Goal: Navigation & Orientation: Understand site structure

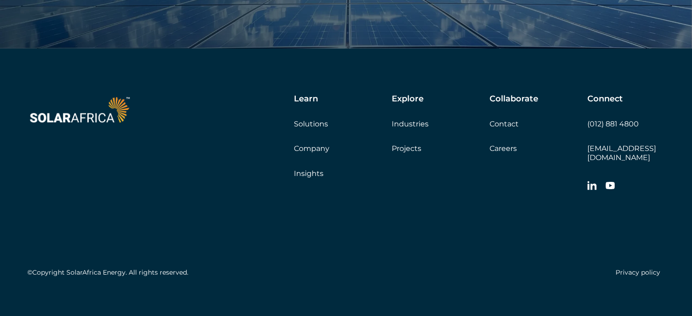
scroll to position [3100, 0]
click at [77, 116] on img at bounding box center [79, 108] width 105 height 31
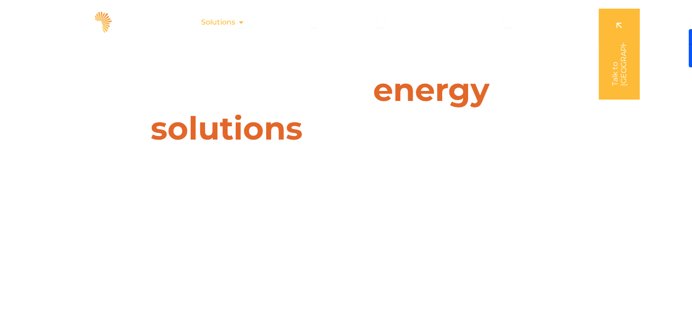
click at [242, 21] on icon "Menu" at bounding box center [241, 22] width 7 height 7
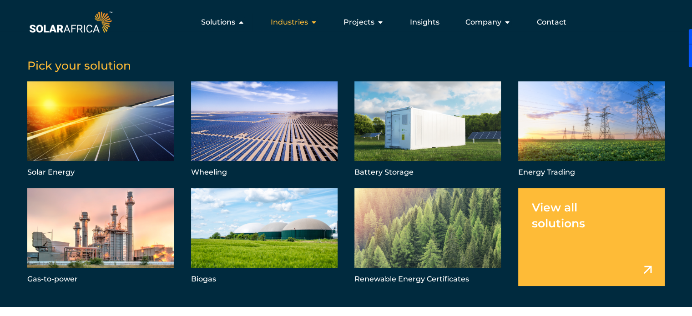
click at [318, 23] on icon "Menu" at bounding box center [313, 22] width 7 height 7
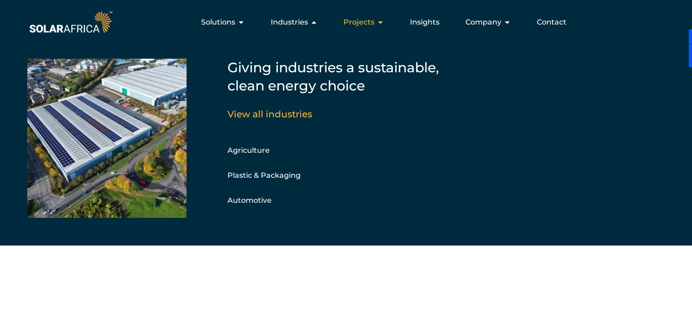
click at [382, 25] on icon "Menu" at bounding box center [380, 22] width 7 height 7
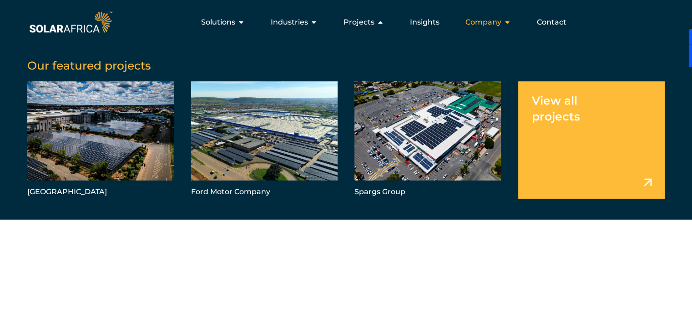
click at [507, 20] on icon "Menu" at bounding box center [507, 22] width 7 height 7
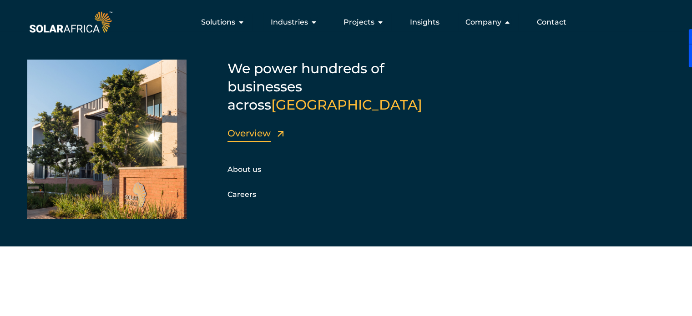
click at [250, 128] on link "Overview" at bounding box center [249, 133] width 43 height 11
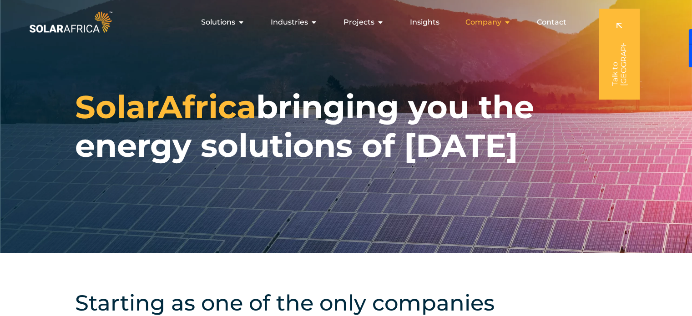
click at [507, 22] on icon "Menu" at bounding box center [507, 22] width 7 height 7
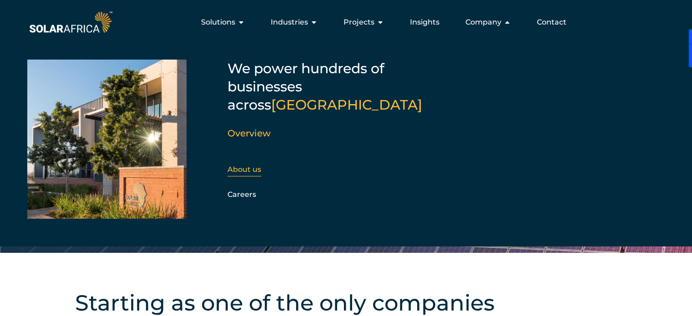
click at [237, 165] on link "About us" at bounding box center [245, 169] width 34 height 9
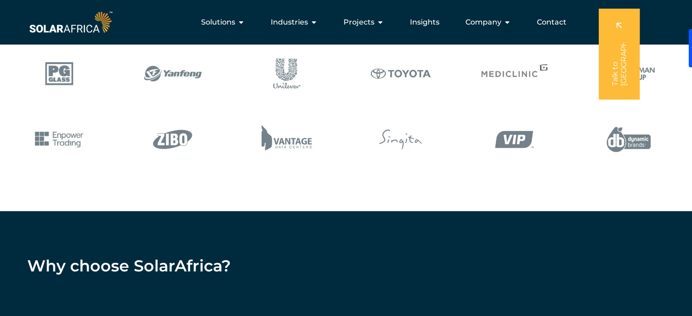
scroll to position [1047, 0]
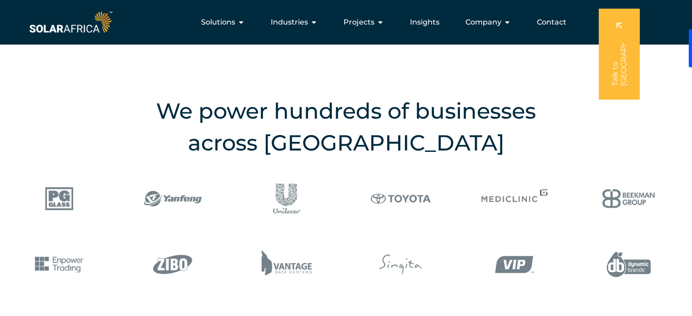
click at [82, 25] on img at bounding box center [70, 22] width 87 height 26
